Goal: Task Accomplishment & Management: Manage account settings

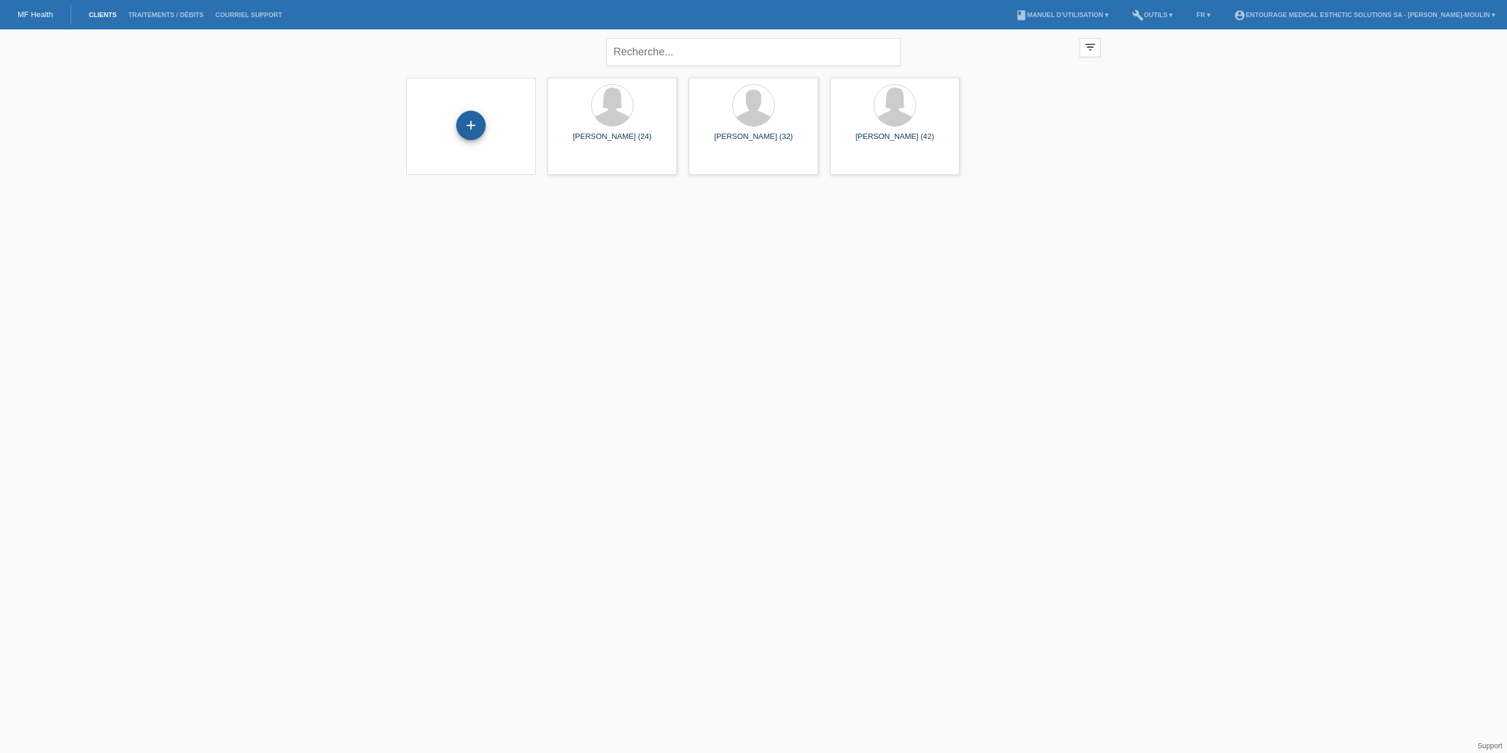
click at [472, 128] on div "+" at bounding box center [470, 125] width 29 height 29
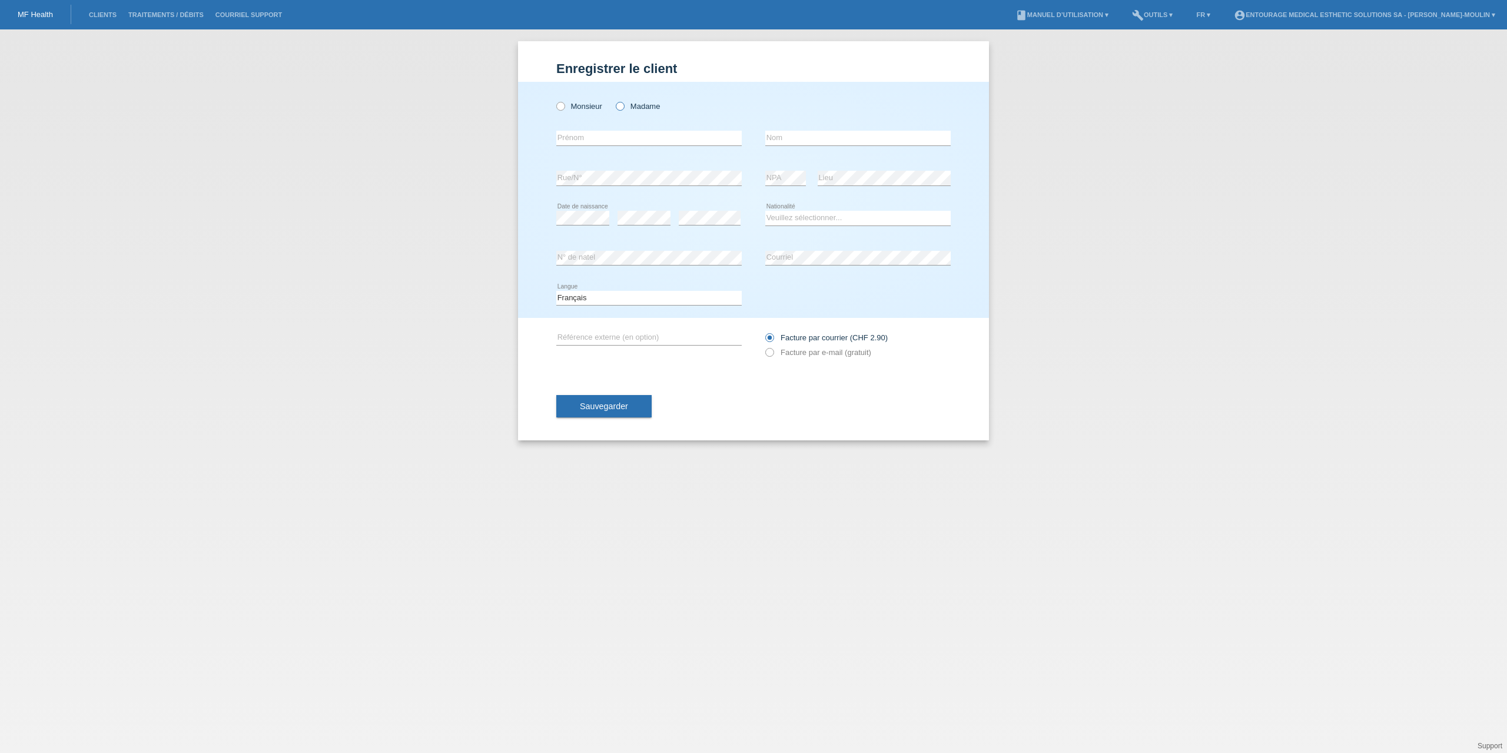
click at [614, 100] on icon at bounding box center [614, 100] width 0 height 0
click at [620, 107] on input "Madame" at bounding box center [620, 106] width 8 height 8
radio input "true"
click at [585, 135] on input "text" at bounding box center [648, 138] width 185 height 15
type input "PRESSET"
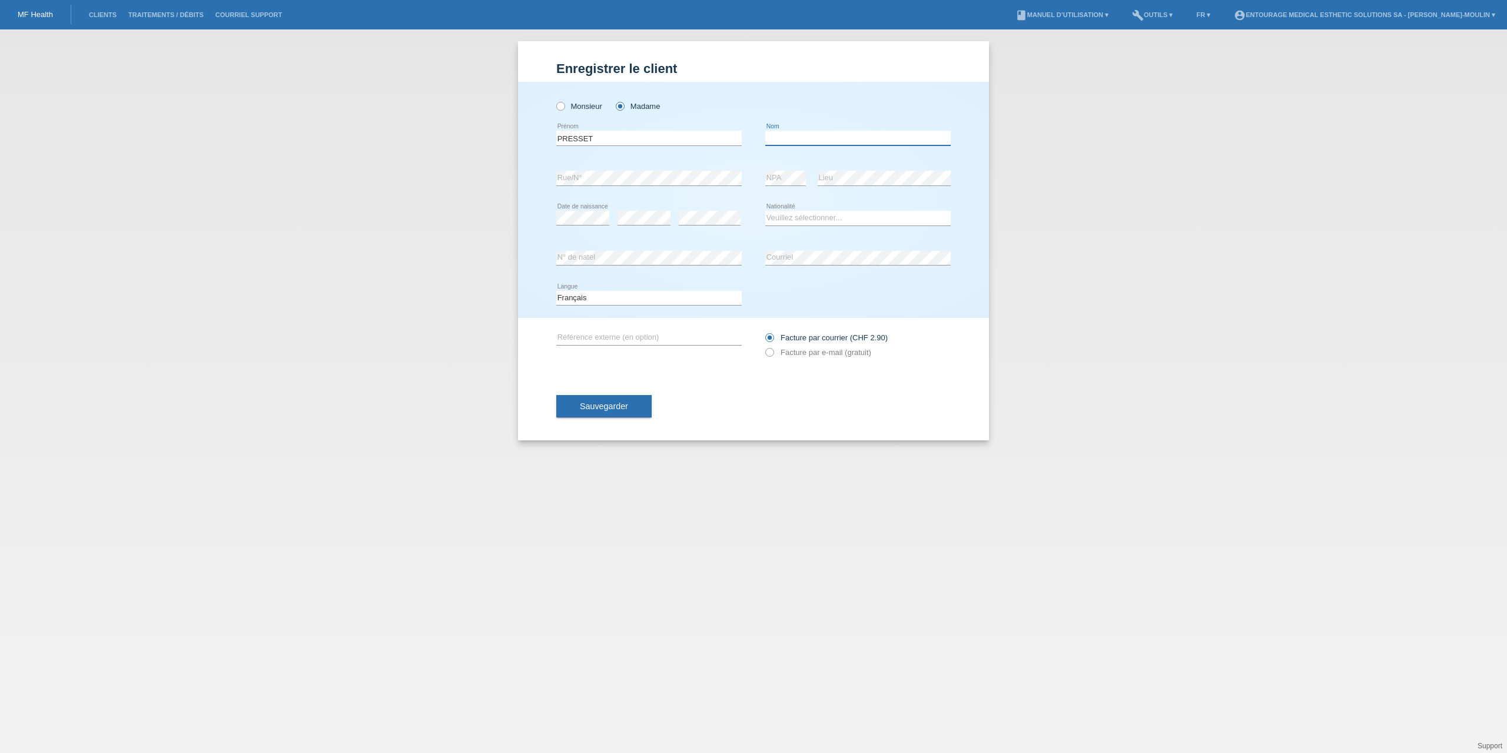
click at [791, 138] on input "text" at bounding box center [857, 138] width 185 height 15
type input "[PERSON_NAME]"
click at [802, 216] on select "Veuillez sélectionner... Suisse Allemagne Autriche Liechtenstein ------------ A…" at bounding box center [857, 218] width 185 height 14
select select "CH"
click at [765, 211] on select "Veuillez sélectionner... Suisse Allemagne Autriche Liechtenstein ------------ A…" at bounding box center [857, 218] width 185 height 14
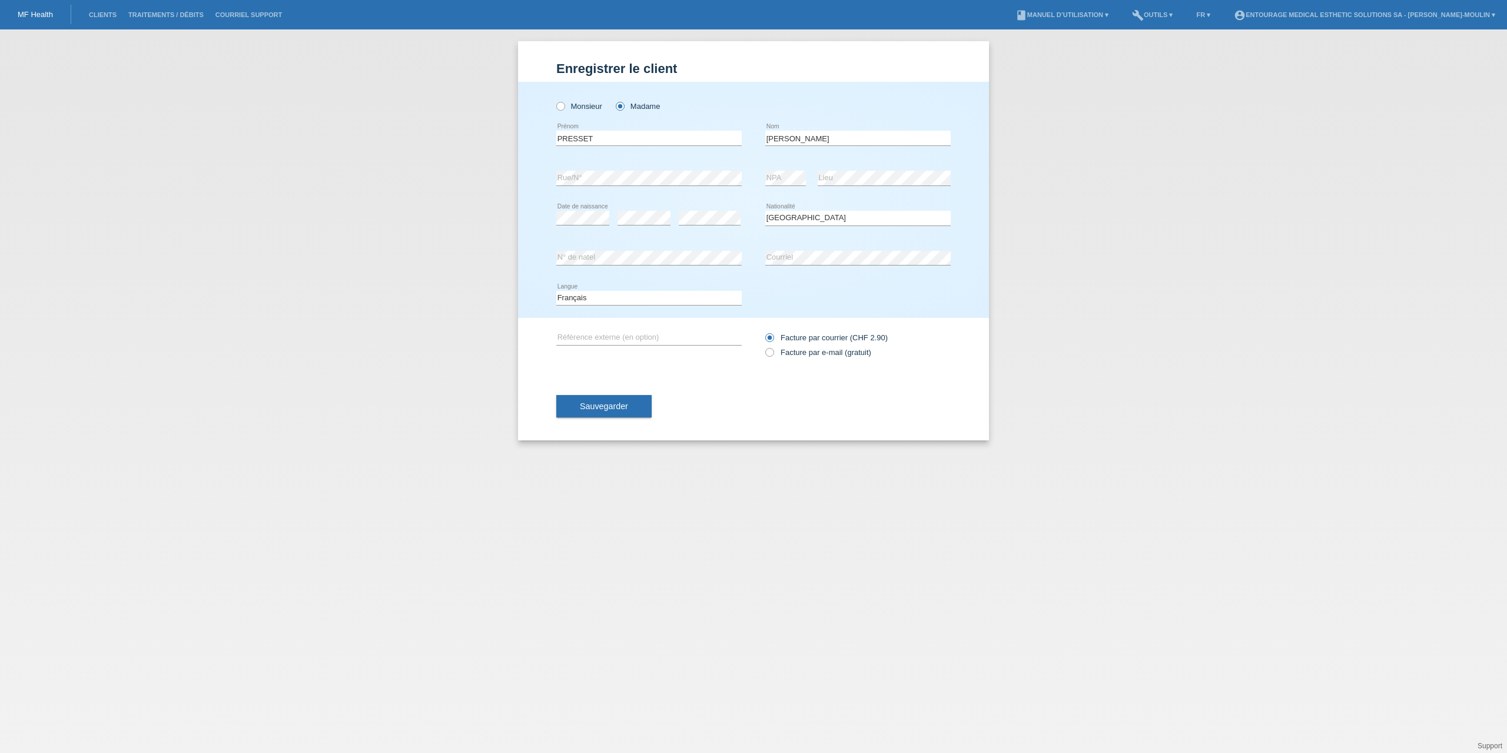
click at [861, 164] on div "error Lieu" at bounding box center [884, 178] width 133 height 40
click at [764, 346] on icon at bounding box center [764, 346] width 0 height 0
click at [773, 352] on input "Facture par e-mail (gratuit)" at bounding box center [769, 355] width 8 height 15
radio input "true"
click at [600, 333] on input "text" at bounding box center [648, 337] width 185 height 15
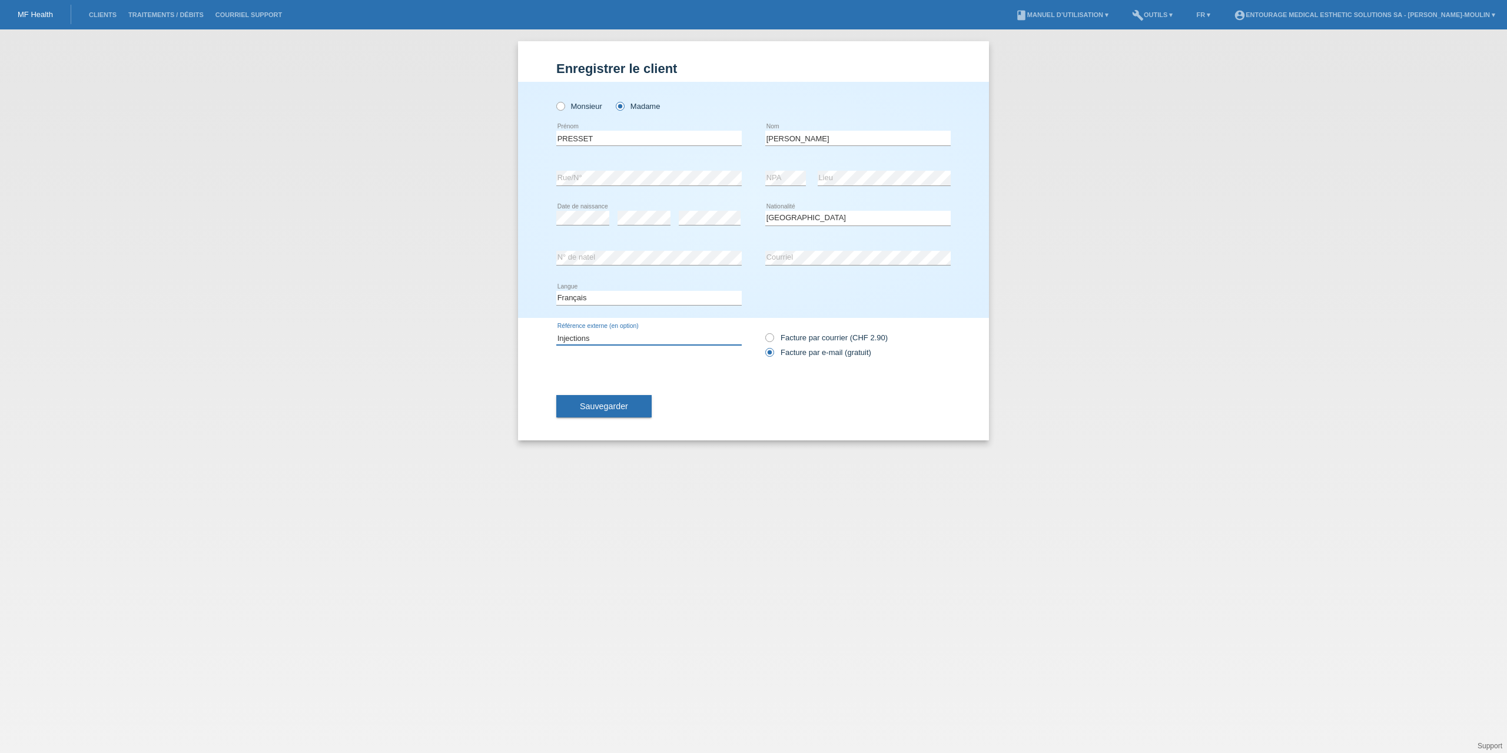
type input "Injections"
click at [641, 357] on div "Injections error Référence externe (en option) Facture par courrier (CHF 2.90)" at bounding box center [753, 345] width 394 height 54
click at [624, 407] on span "Sauvegarder" at bounding box center [604, 406] width 48 height 9
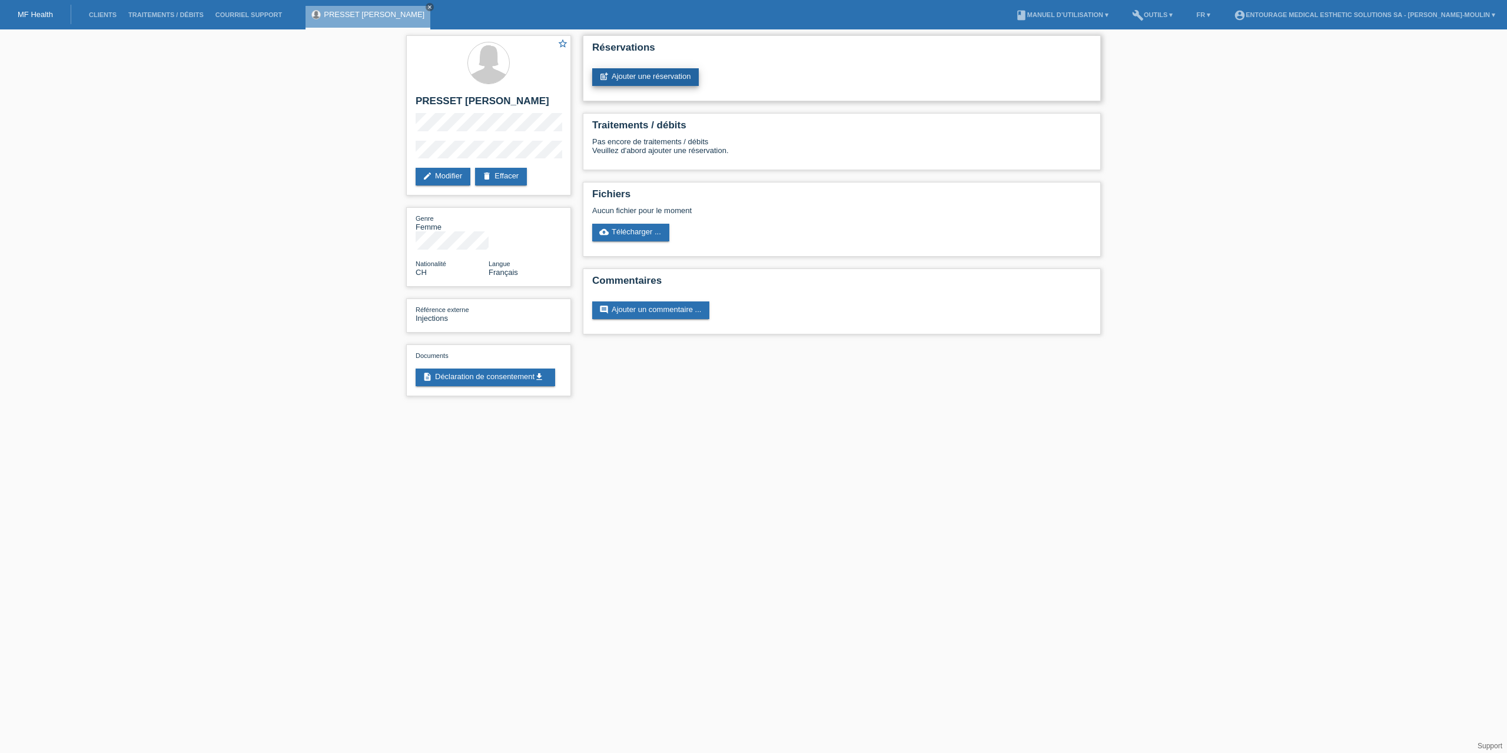
click at [662, 79] on link "post_add Ajouter une réservation" at bounding box center [645, 77] width 107 height 18
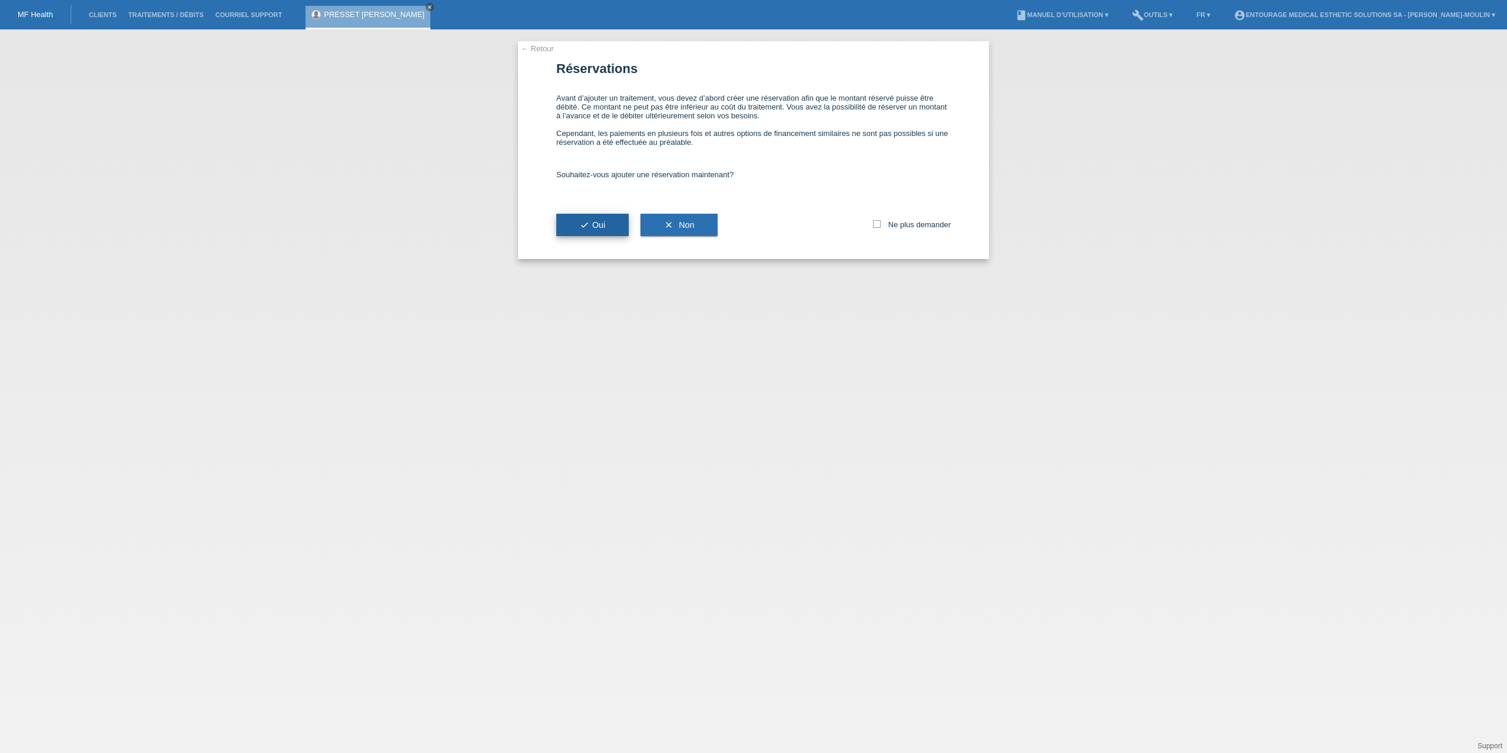
click at [603, 225] on span "check Oui" at bounding box center [592, 224] width 25 height 9
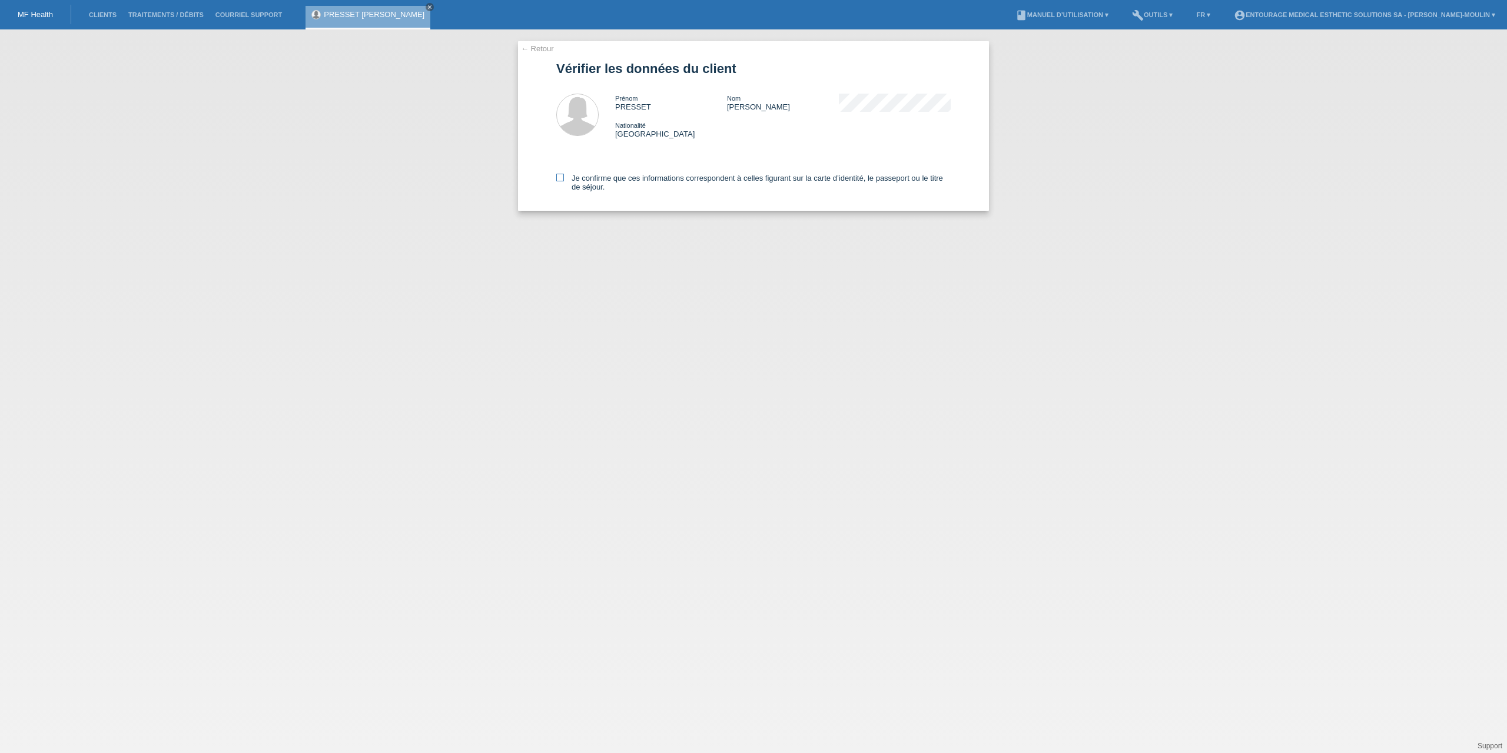
click at [559, 179] on icon at bounding box center [560, 178] width 8 height 8
click at [559, 179] on input "Je confirme que ces informations correspondent à celles figurant sur la carte d…" at bounding box center [560, 178] width 8 height 8
checkbox input "true"
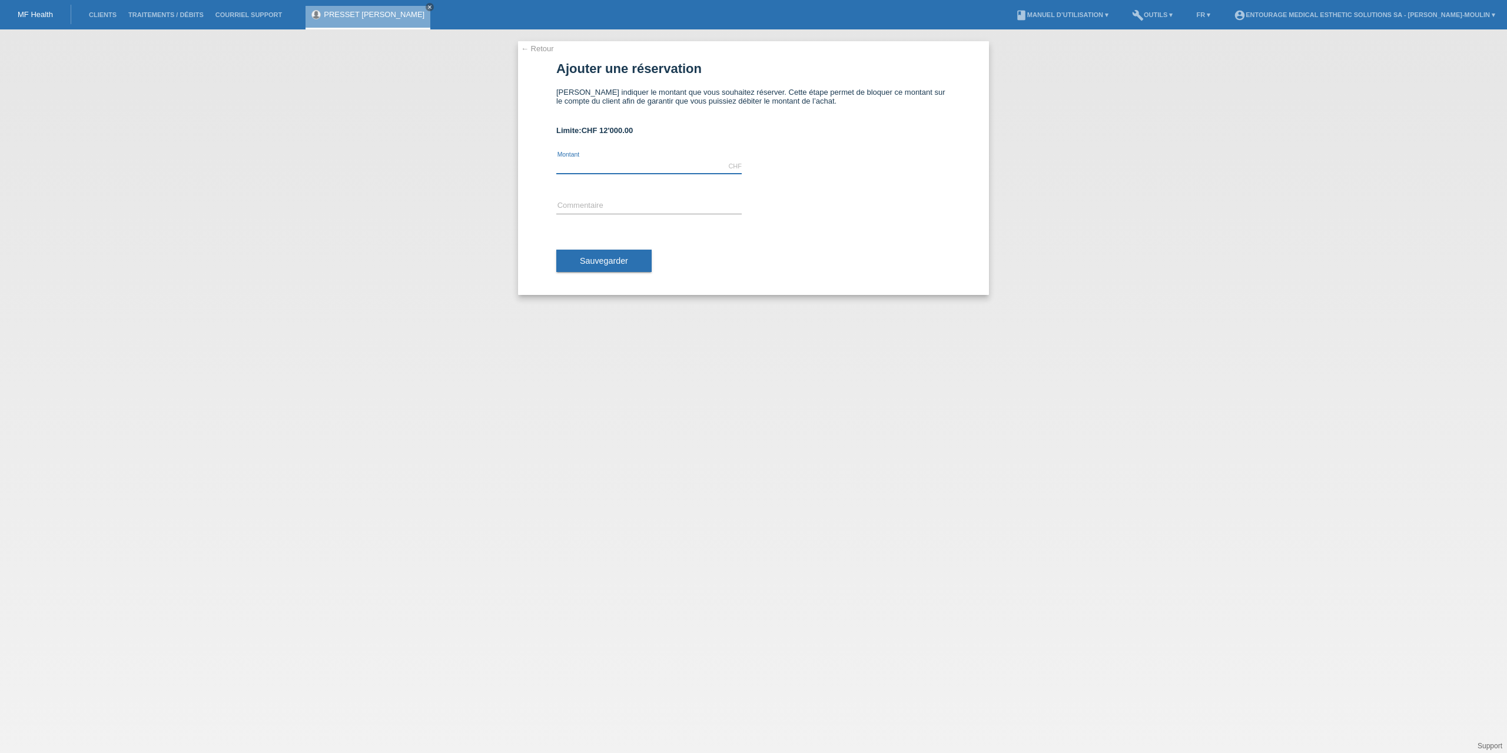
click at [587, 161] on input "text" at bounding box center [648, 166] width 185 height 15
click at [585, 165] on input "text" at bounding box center [648, 166] width 185 height 15
click at [573, 164] on input "text" at bounding box center [648, 166] width 185 height 15
click at [570, 167] on input "text" at bounding box center [648, 166] width 185 height 15
click at [563, 165] on input "text" at bounding box center [648, 166] width 185 height 15
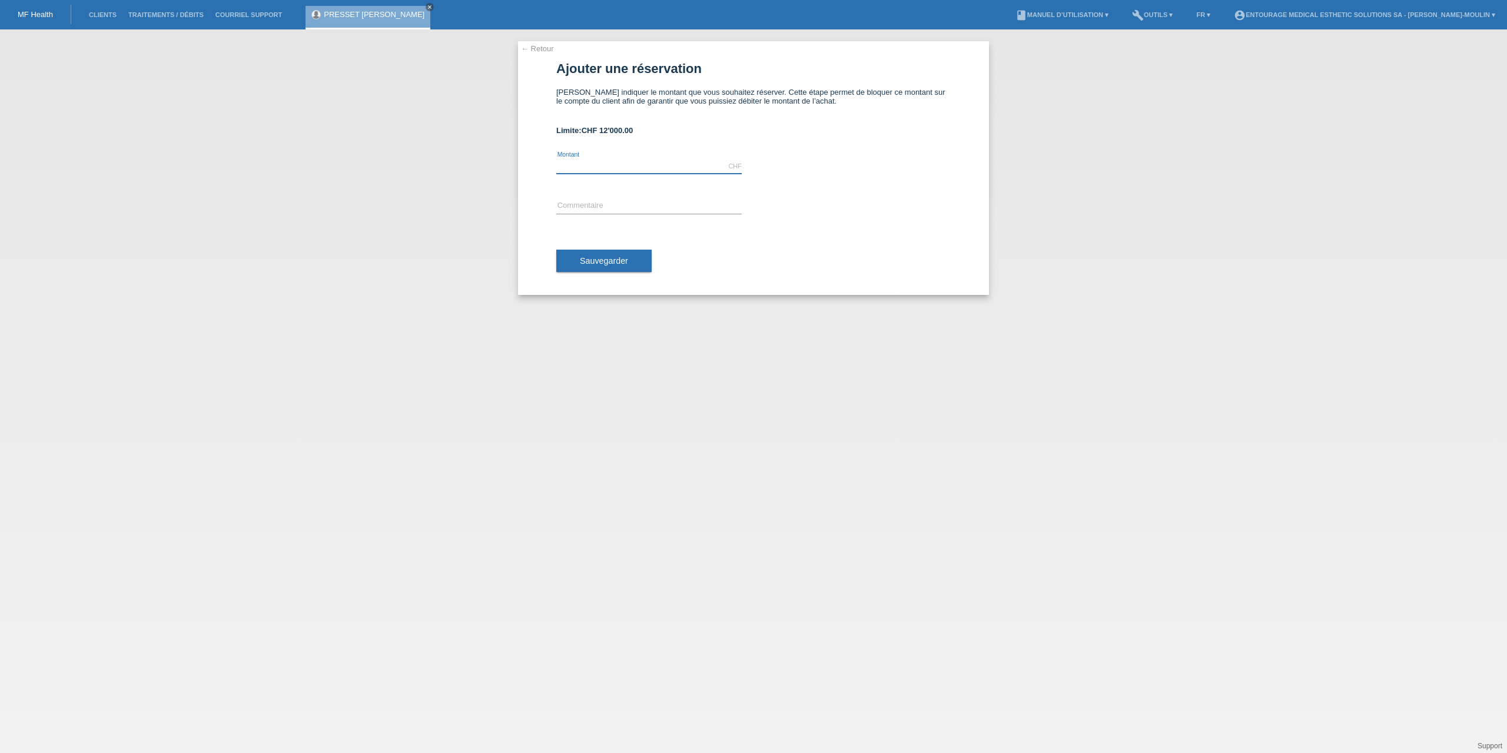
click at [571, 166] on input "text" at bounding box center [648, 166] width 185 height 15
type input "2100.00"
click at [588, 207] on input "text" at bounding box center [648, 206] width 185 height 15
click at [580, 201] on input "text" at bounding box center [648, 206] width 185 height 15
type input "Injections"
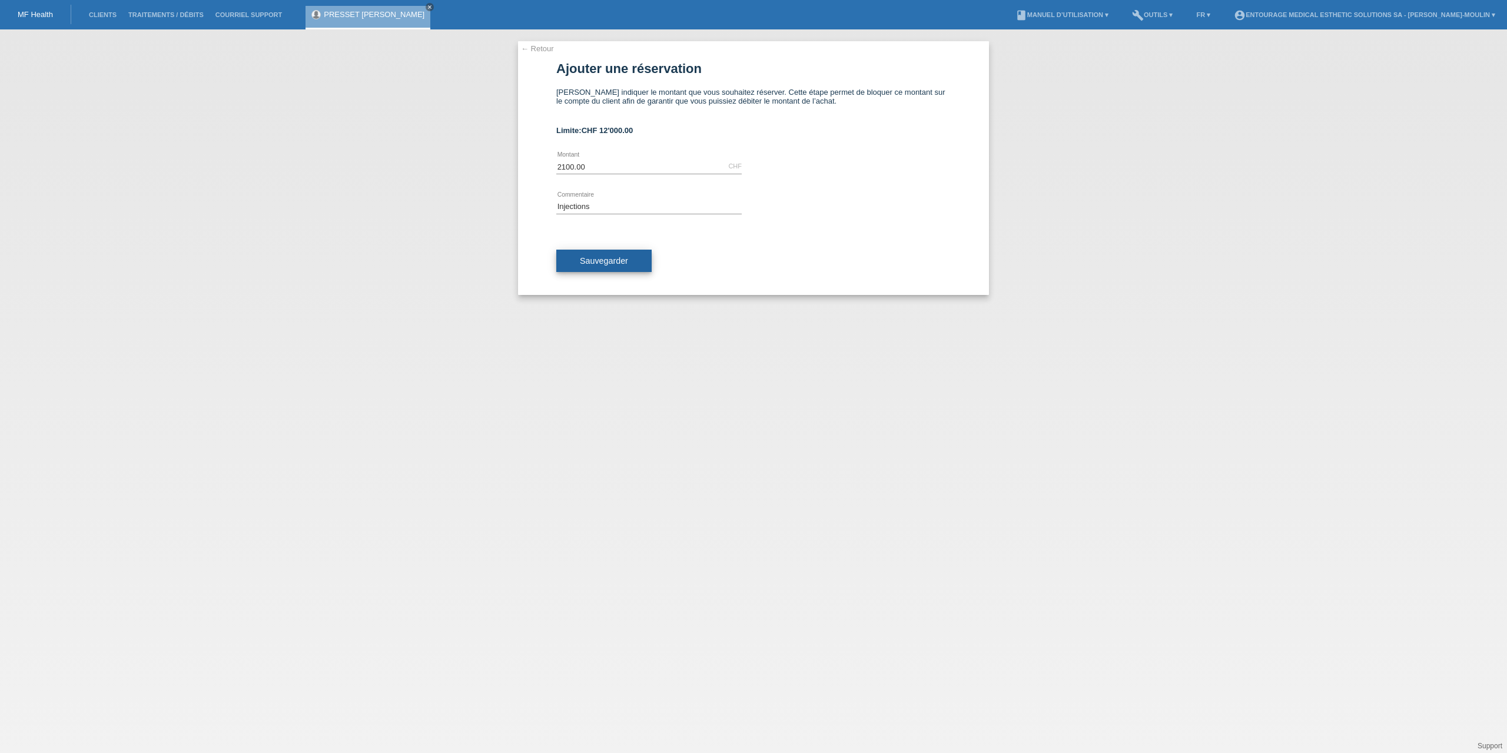
click at [629, 262] on button "Sauvegarder" at bounding box center [603, 261] width 95 height 22
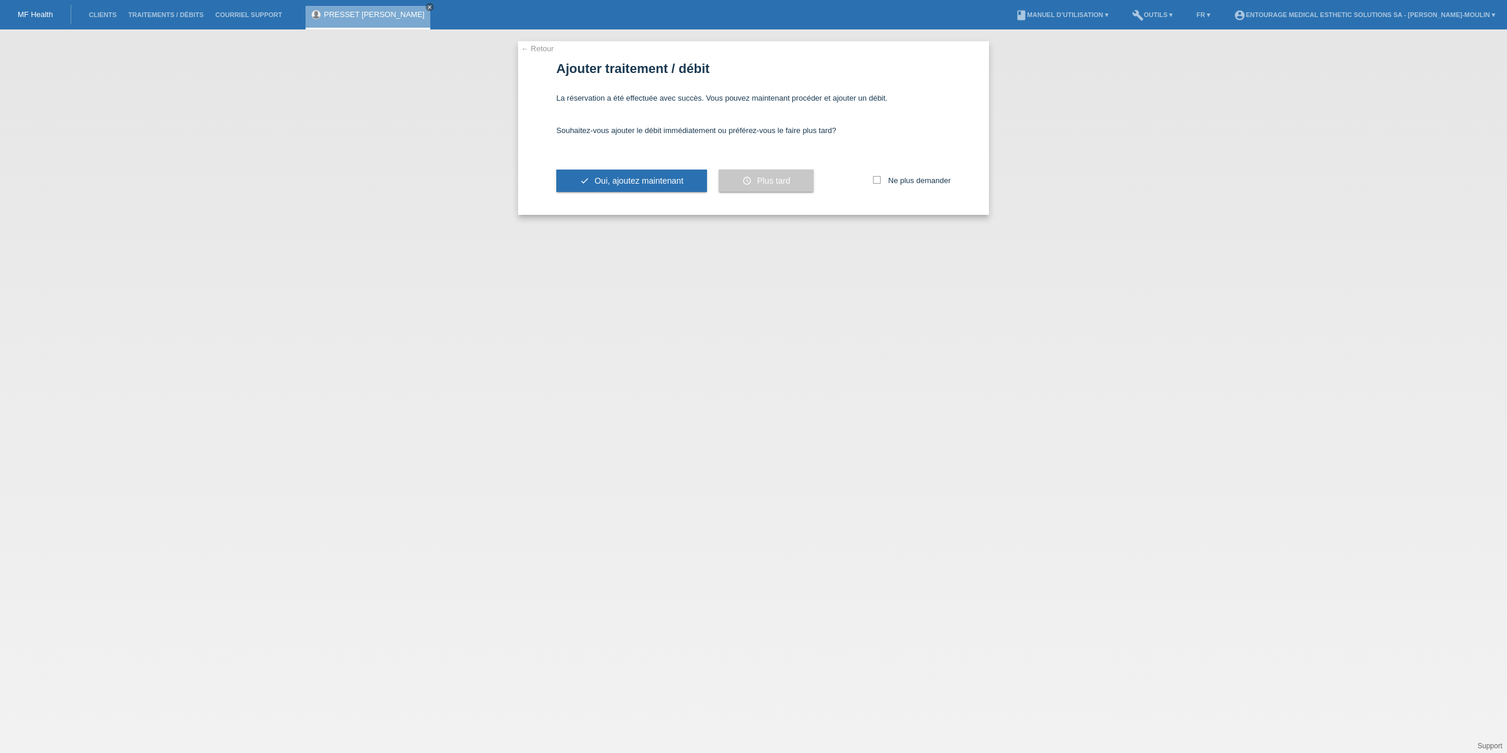
click at [542, 51] on link "← Retour" at bounding box center [537, 48] width 33 height 9
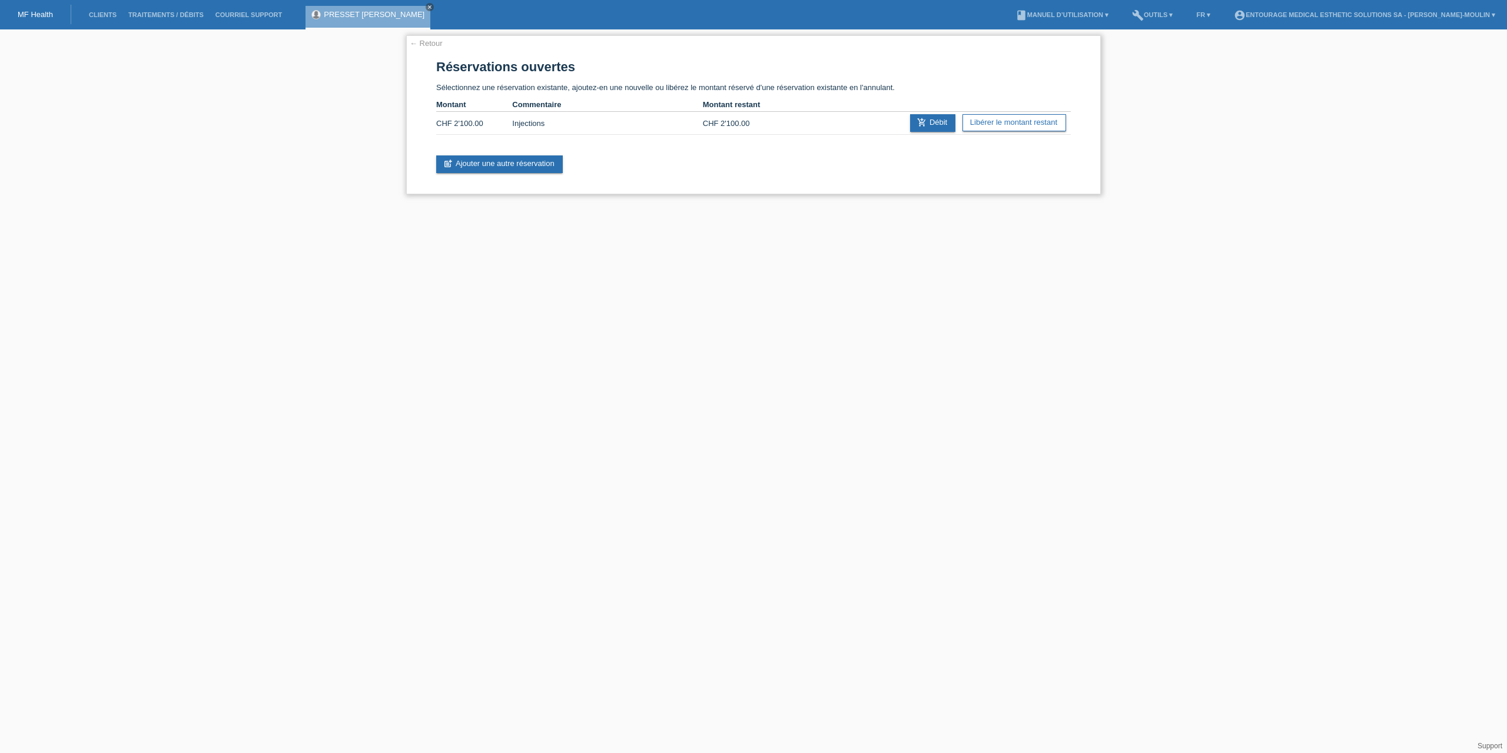
click at [433, 48] on div "← Retour Réservations ouvertes Sélectionnez une réservation existante, ajoutez-…" at bounding box center [753, 114] width 695 height 159
click at [427, 43] on link "← Retour" at bounding box center [426, 43] width 33 height 9
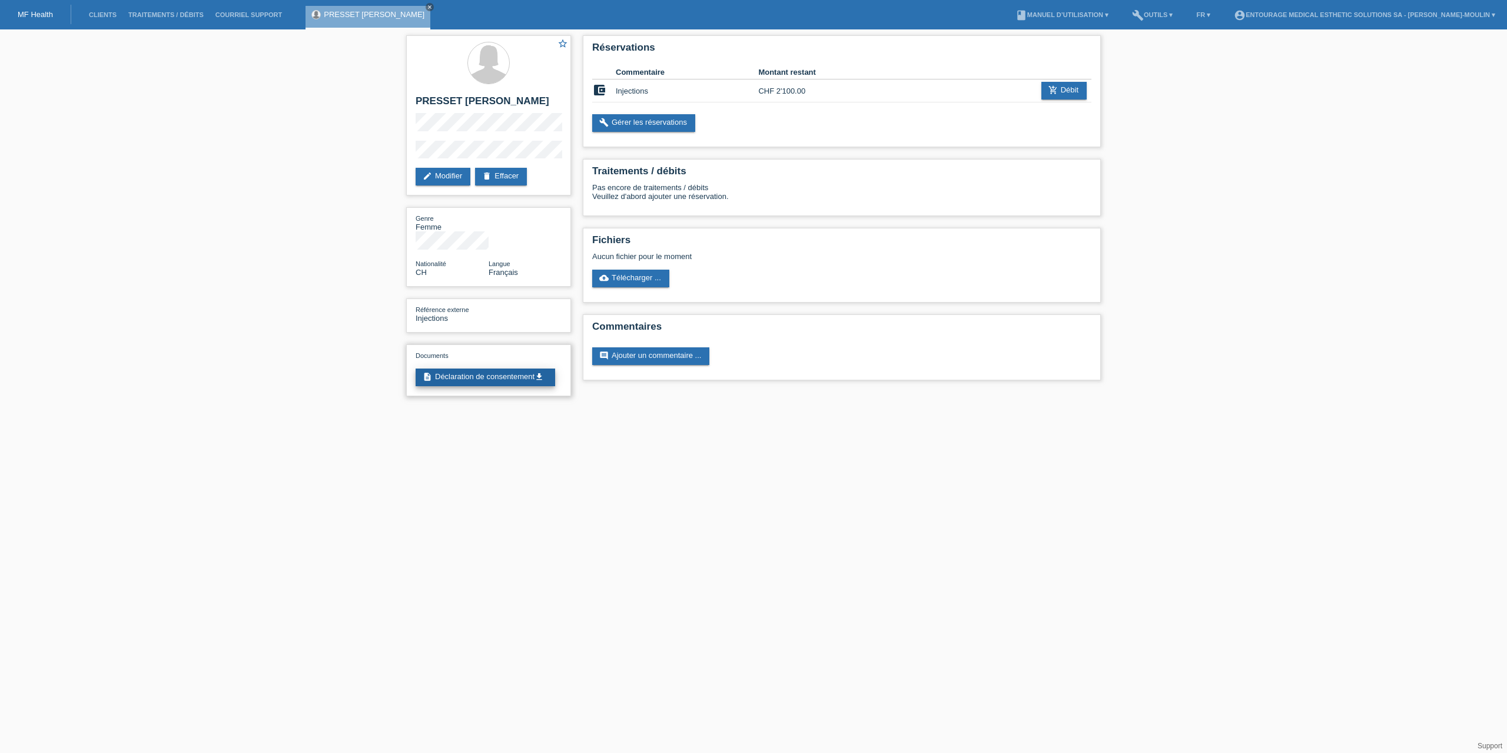
click at [489, 380] on link "description Déclaration de consentement get_app" at bounding box center [486, 378] width 140 height 18
click at [440, 185] on link "edit Modifier" at bounding box center [443, 177] width 55 height 18
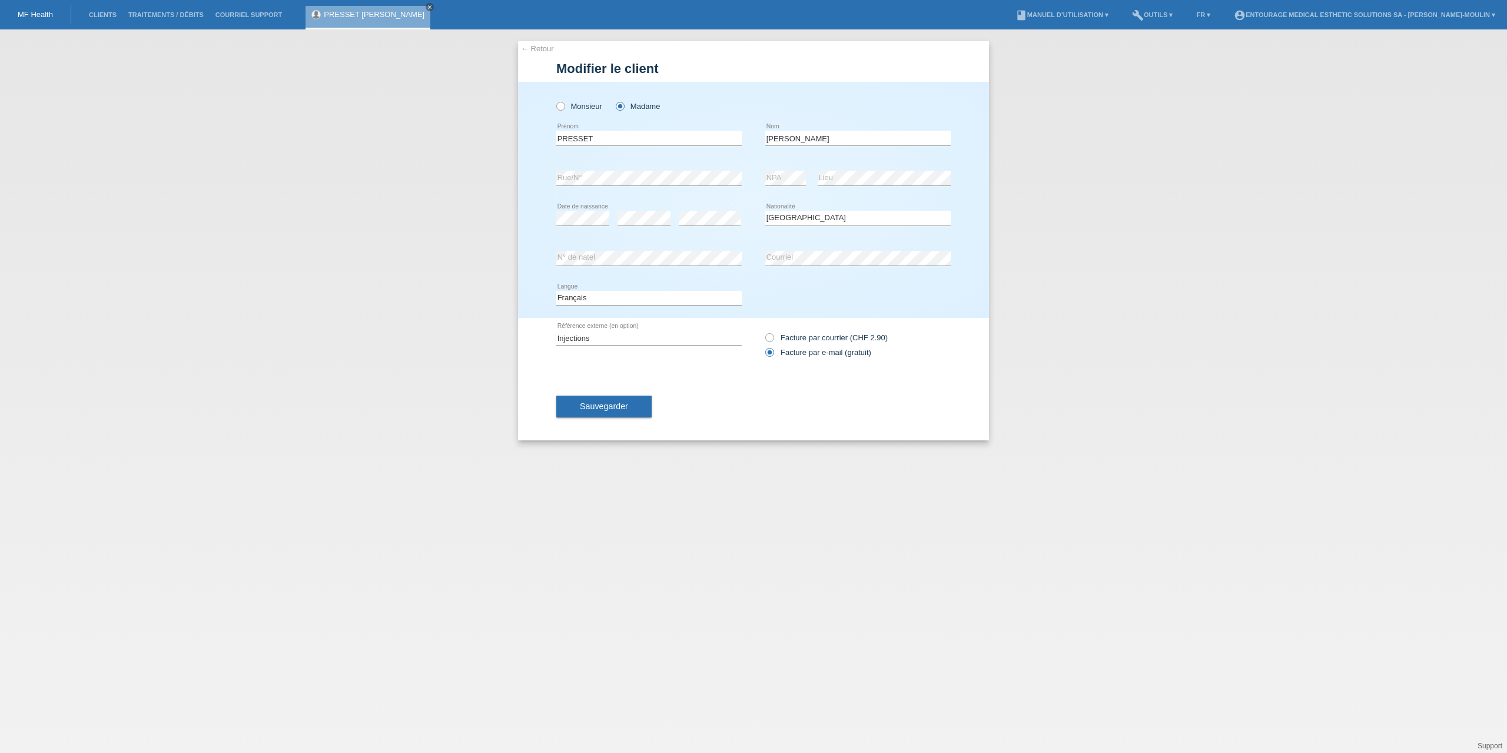
select select "CH"
click at [764, 331] on icon at bounding box center [764, 331] width 0 height 0
click at [771, 339] on input "Facture par courrier (CHF 2.90)" at bounding box center [769, 340] width 8 height 15
radio input "true"
click at [618, 412] on button "Sauvegarder" at bounding box center [603, 406] width 95 height 22
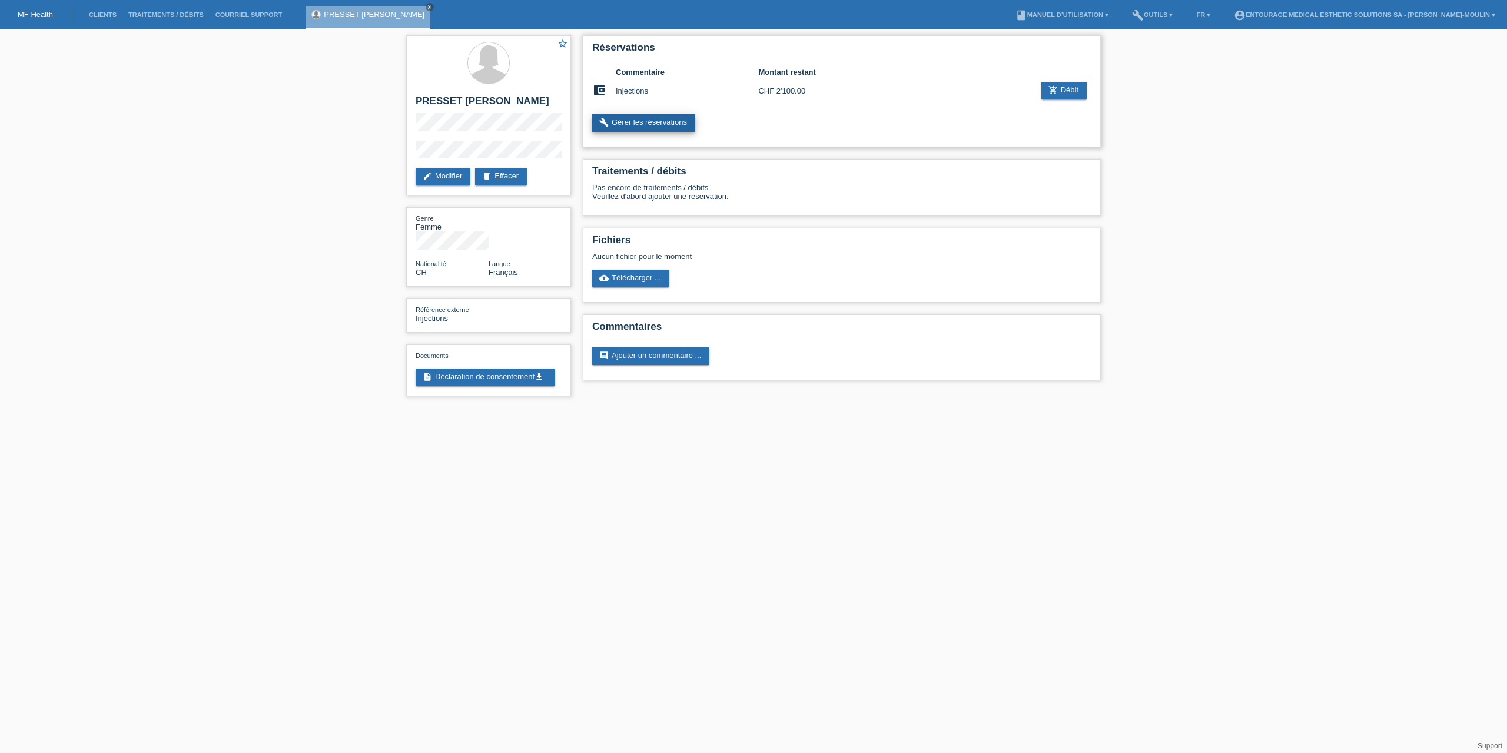
click at [679, 122] on link "build Gérer les réservations" at bounding box center [643, 123] width 103 height 18
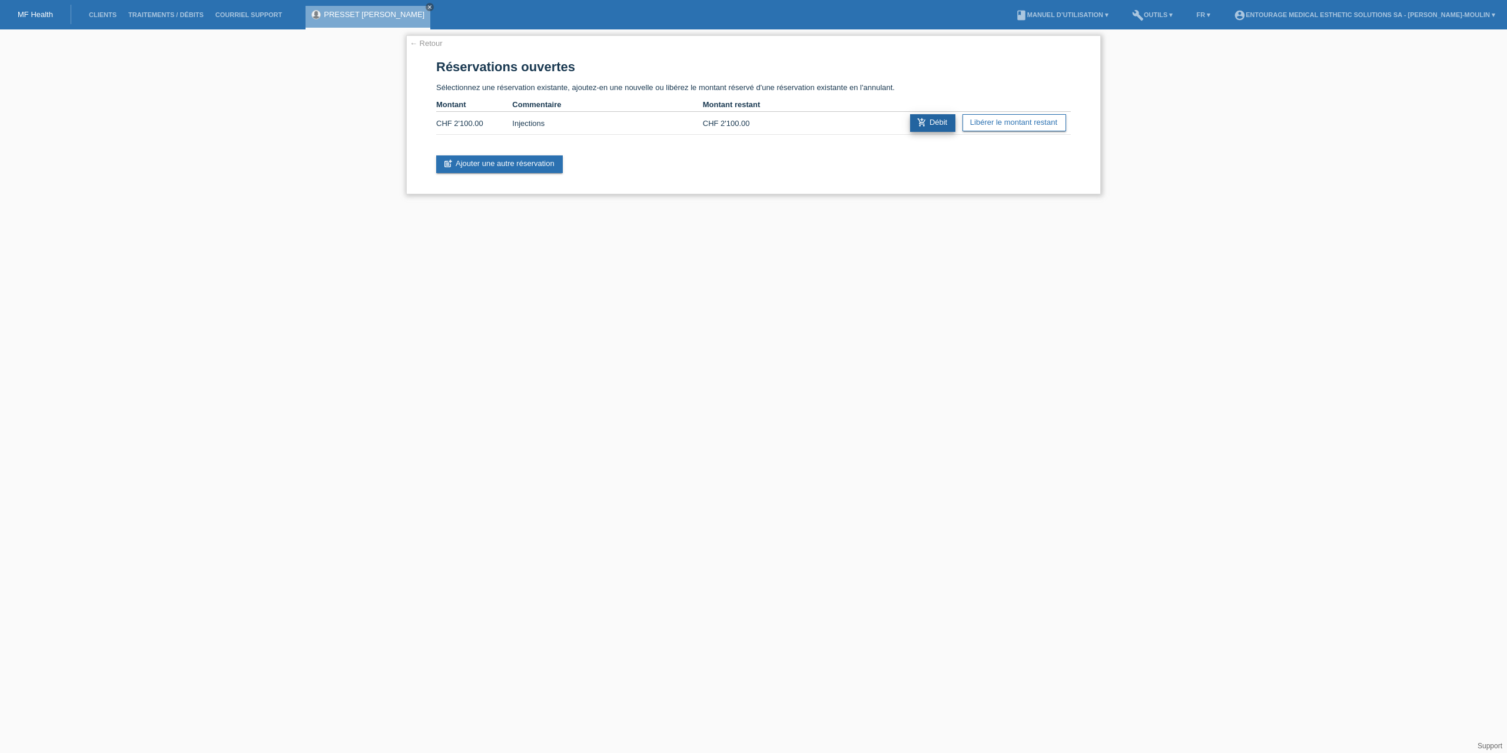
click at [931, 123] on link "add_shopping_cart Débit" at bounding box center [932, 123] width 45 height 18
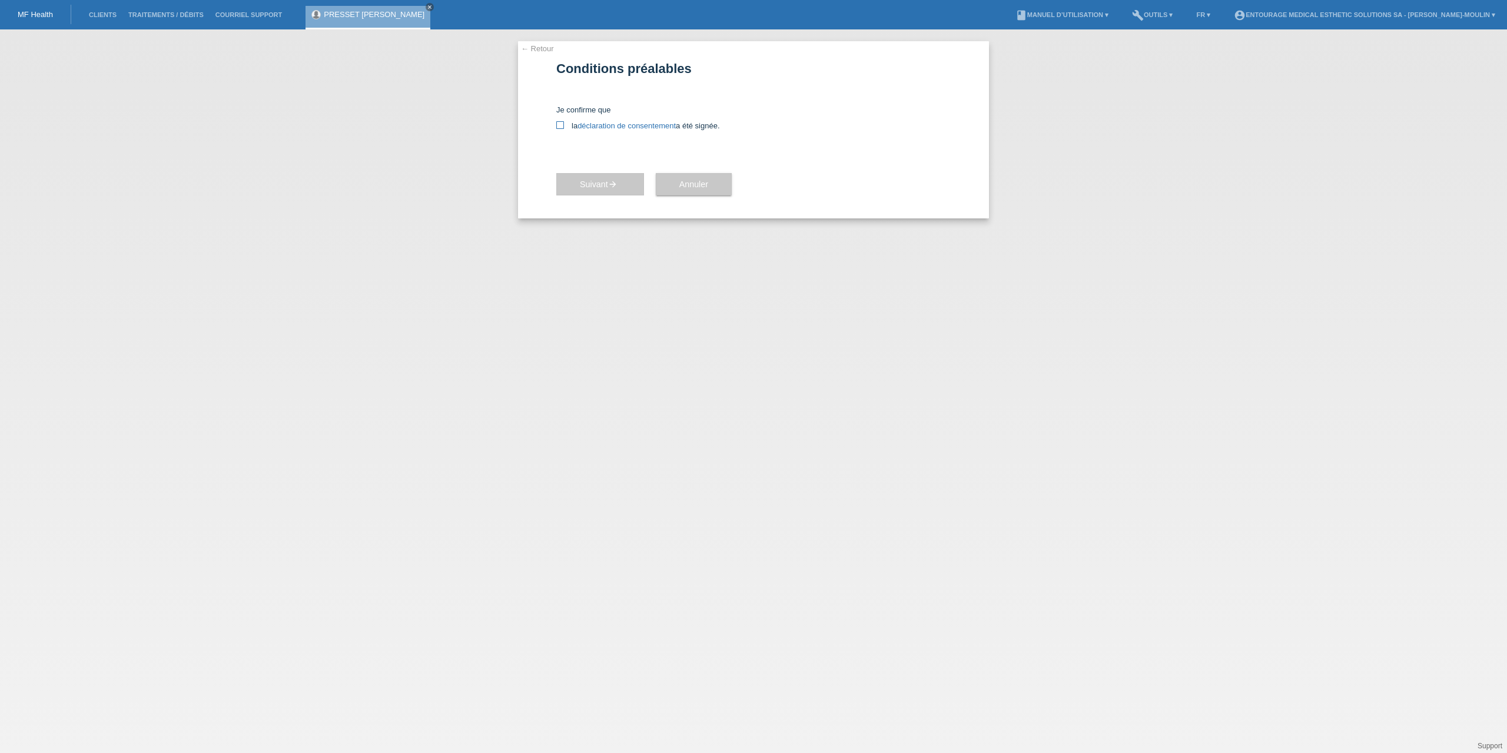
click at [557, 127] on icon at bounding box center [560, 125] width 8 height 8
click at [557, 127] on input "la déclaration de consentement a été signée." at bounding box center [560, 125] width 8 height 8
checkbox input "true"
click at [610, 187] on icon "arrow_forward" at bounding box center [612, 184] width 9 height 9
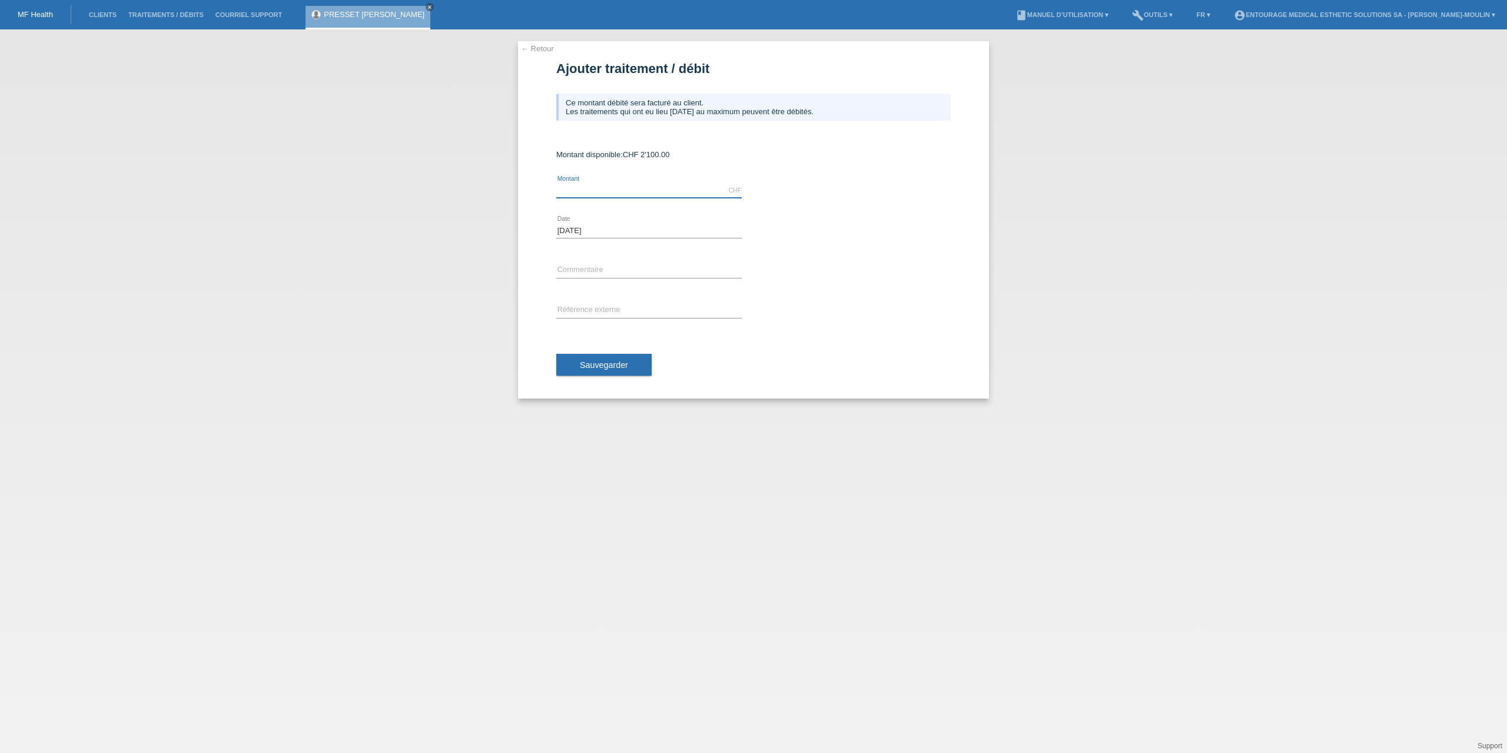
click at [569, 194] on input "text" at bounding box center [648, 190] width 185 height 15
click at [566, 190] on input "text" at bounding box center [648, 190] width 185 height 15
type input "1242.00"
click at [583, 258] on div "error Commentaire" at bounding box center [648, 271] width 185 height 40
click at [586, 266] on input "text" at bounding box center [648, 270] width 185 height 15
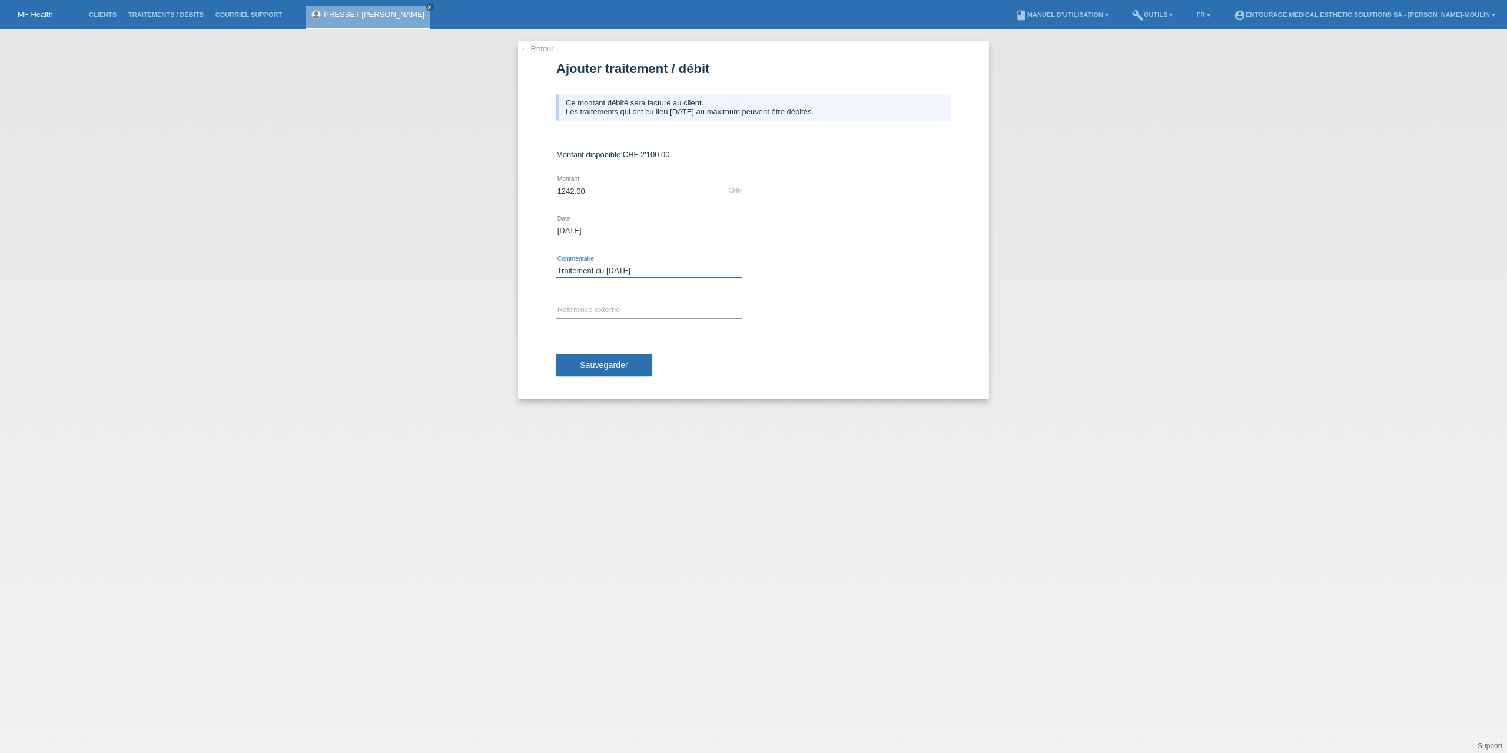
drag, startPoint x: 654, startPoint y: 268, endPoint x: 578, endPoint y: 270, distance: 76.6
click at [516, 274] on div "← Retour Ajouter traitement / débit Ce montant débité sera facturé au client. L…" at bounding box center [753, 391] width 1507 height 724
type input "Traitement du 15.09.25"
click at [576, 310] on input "text" at bounding box center [648, 310] width 185 height 15
paste input "Traitement du 15.09.25"
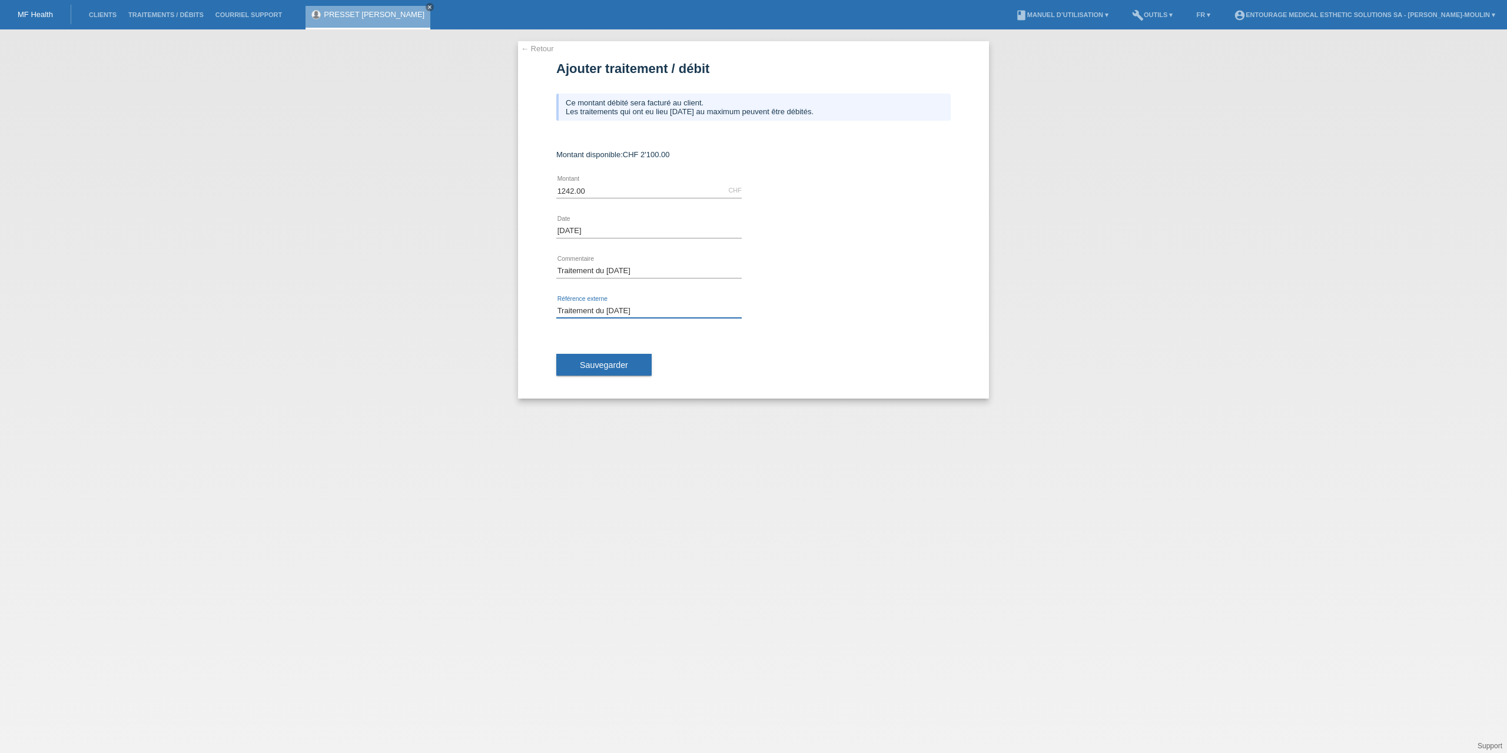
type input "Traitement du 15.09.25"
drag, startPoint x: 644, startPoint y: 273, endPoint x: 527, endPoint y: 269, distance: 116.6
click at [527, 269] on div "← Retour Ajouter traitement / débit Ce montant débité sera facturé au client. L…" at bounding box center [753, 219] width 471 height 357
click at [664, 308] on input "Traitement du 15.09.25" at bounding box center [648, 310] width 185 height 15
click at [575, 233] on input "15.09.2025" at bounding box center [591, 230] width 71 height 15
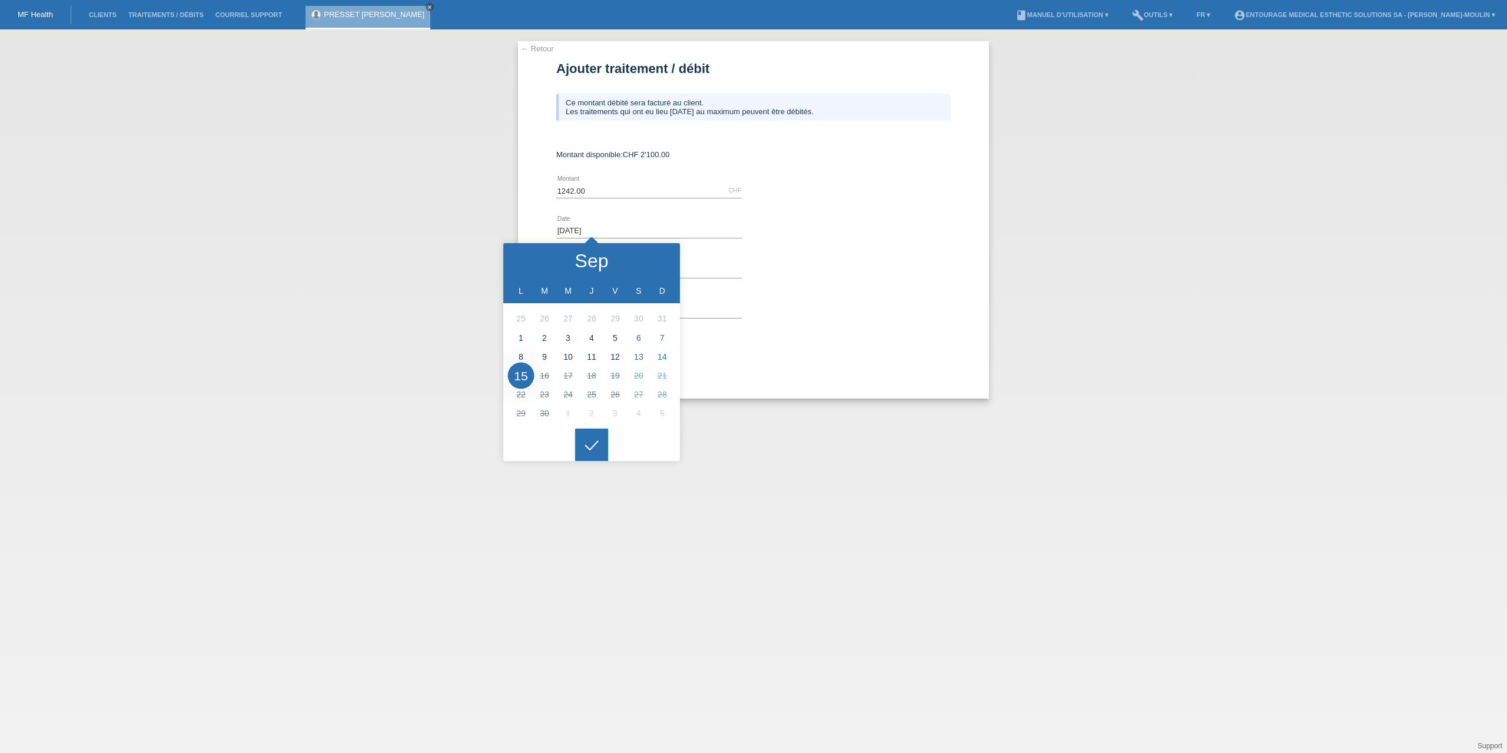
click at [670, 209] on div "1242.00 CHF error Montant" at bounding box center [648, 191] width 185 height 40
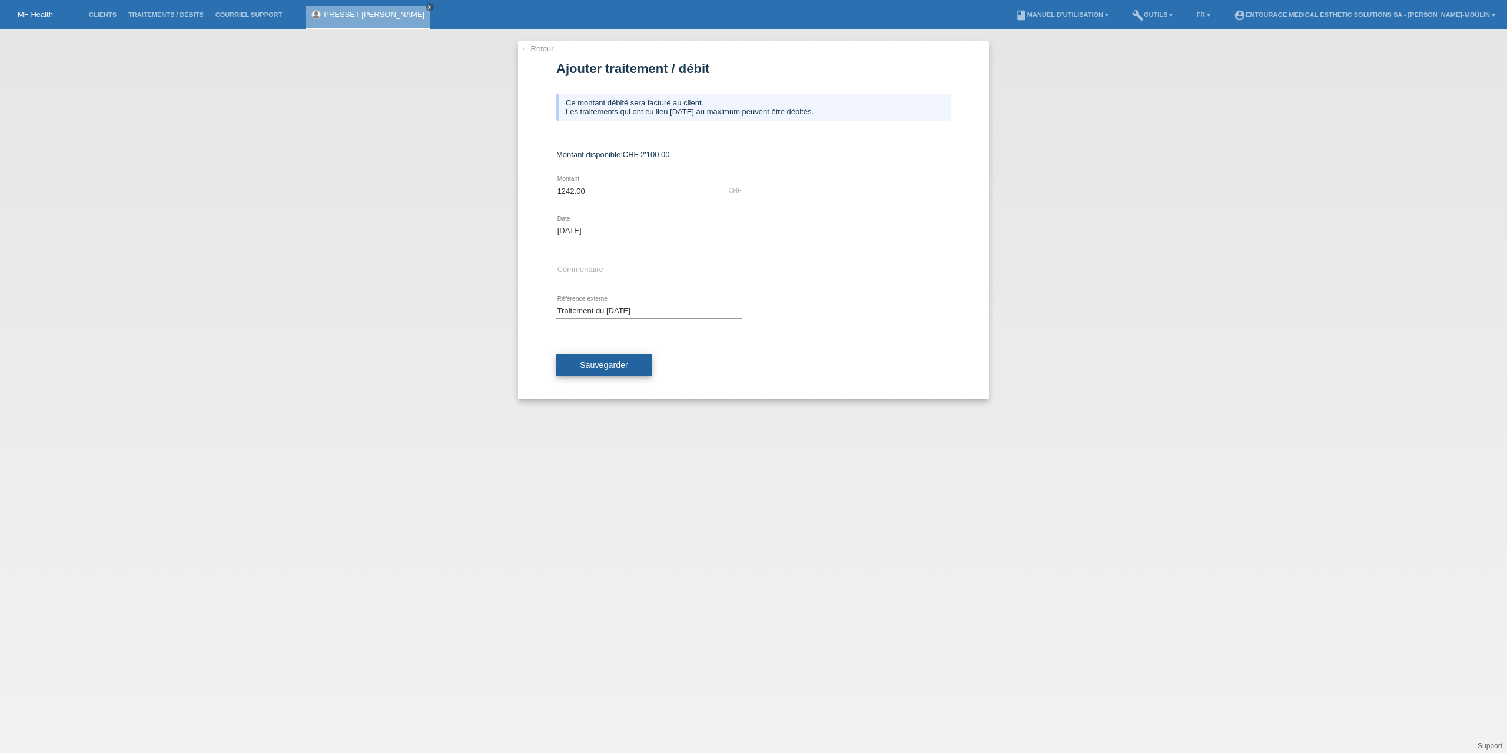
click at [630, 364] on button "Sauvegarder" at bounding box center [603, 365] width 95 height 22
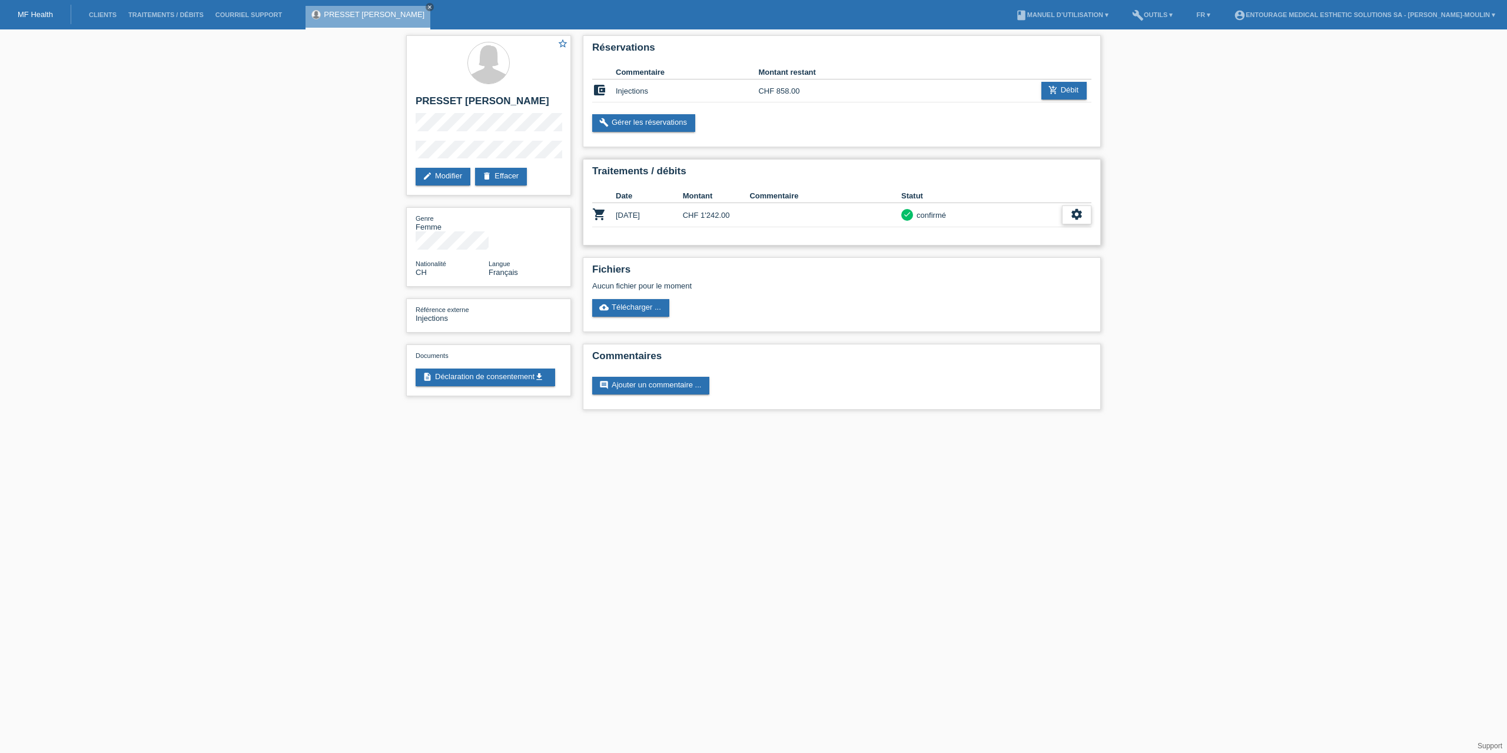
click at [1077, 216] on icon "settings" at bounding box center [1076, 214] width 13 height 13
click at [1217, 213] on div "star_border PRESSET [PERSON_NAME] edit Modifier delete Effacer Genre Femme Nati…" at bounding box center [753, 225] width 1507 height 392
click at [1194, 180] on div "star_border PRESSET Valérie Laurence Fabienne edit Modifier delete Effacer Genr…" at bounding box center [753, 225] width 1507 height 392
click at [1169, 171] on div "star_border PRESSET Valérie Laurence Fabienne edit Modifier delete Effacer Genr…" at bounding box center [753, 225] width 1507 height 392
click at [864, 189] on th "Commentaire" at bounding box center [825, 196] width 152 height 14
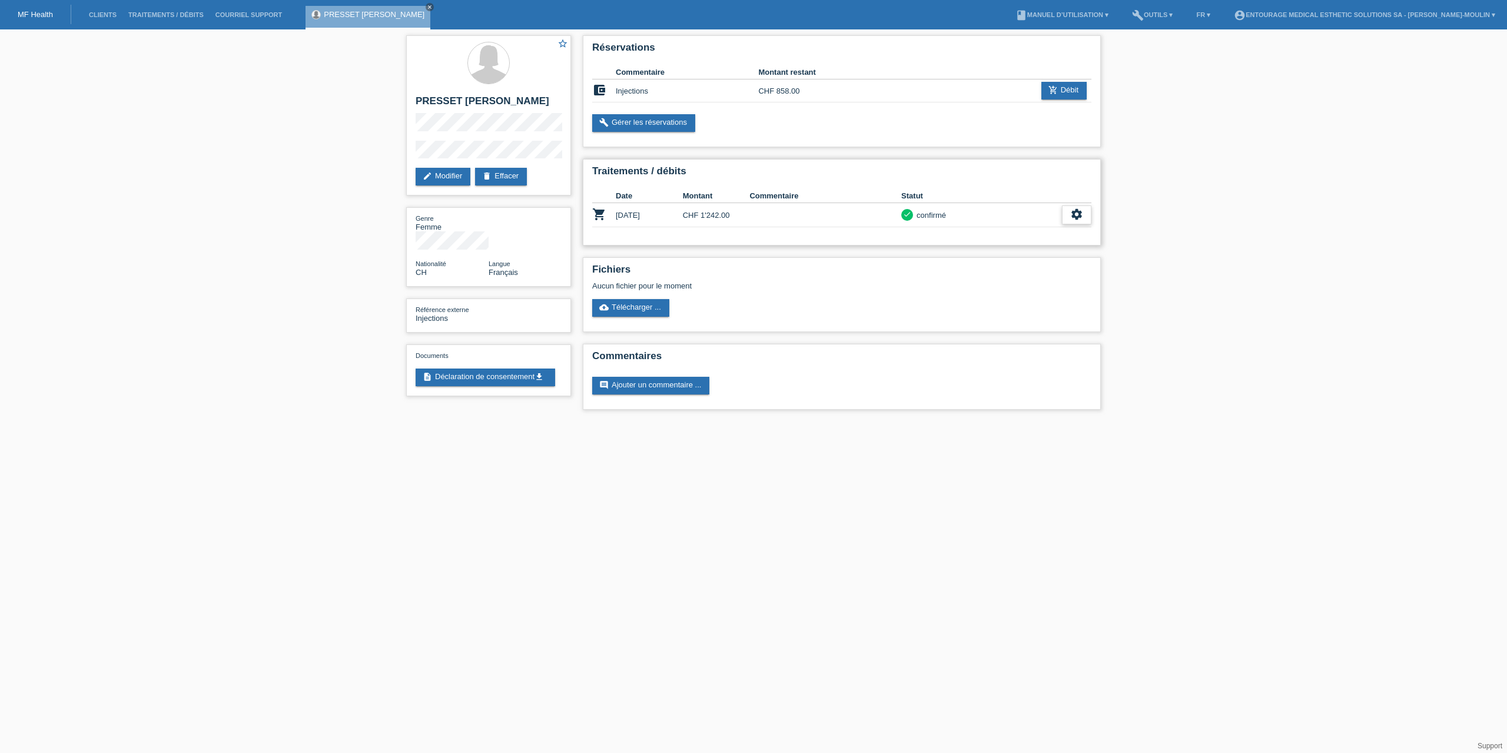
click at [1071, 220] on icon "settings" at bounding box center [1076, 214] width 13 height 13
click at [1017, 230] on div "Traitements / débits Date Montant Commentaire Statut shopping_cart 15.09.2025 C…" at bounding box center [842, 202] width 518 height 87
click at [1081, 210] on icon "settings" at bounding box center [1076, 214] width 13 height 13
click at [1024, 233] on div "fullscreen Afficher" at bounding box center [1035, 233] width 114 height 18
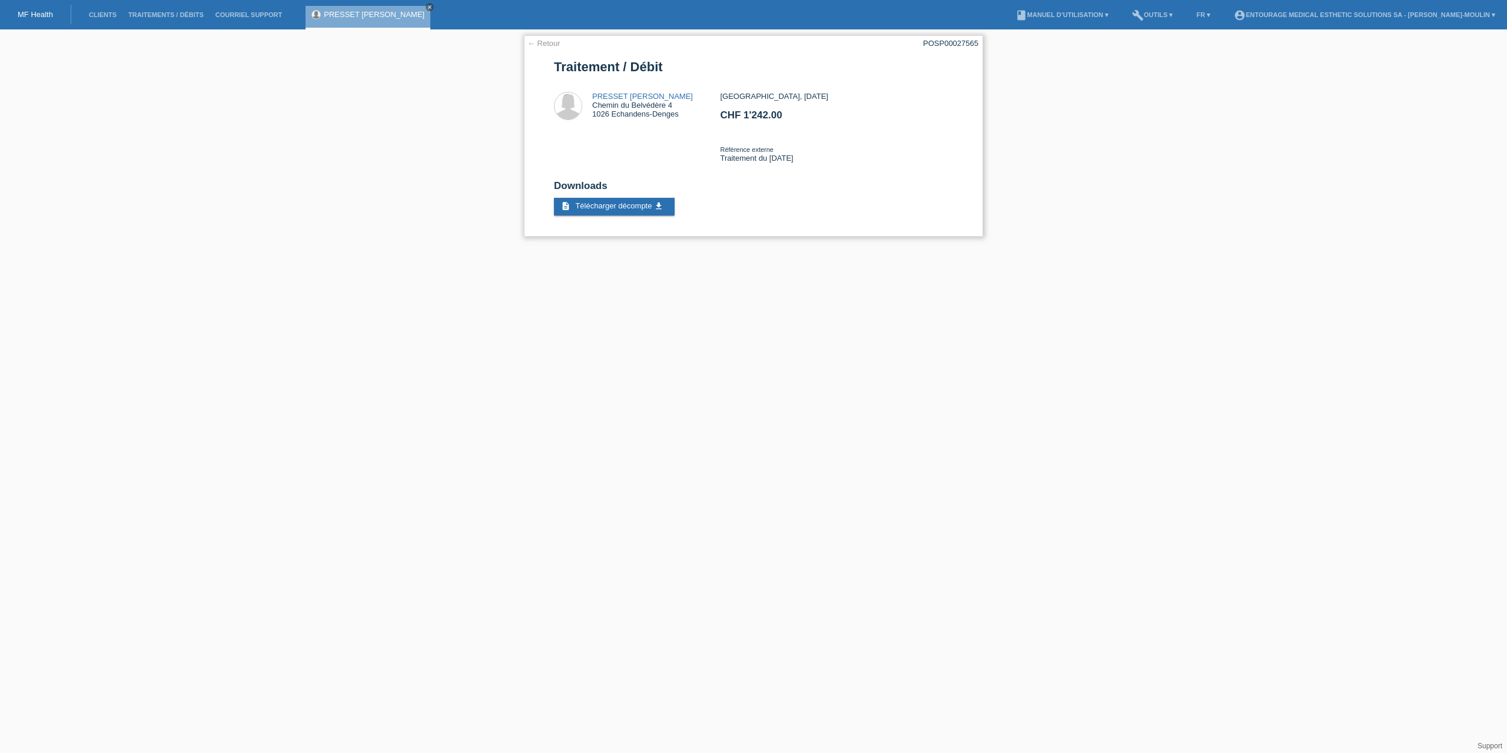
click at [550, 42] on link "← Retour" at bounding box center [543, 43] width 33 height 9
